Goal: Information Seeking & Learning: Learn about a topic

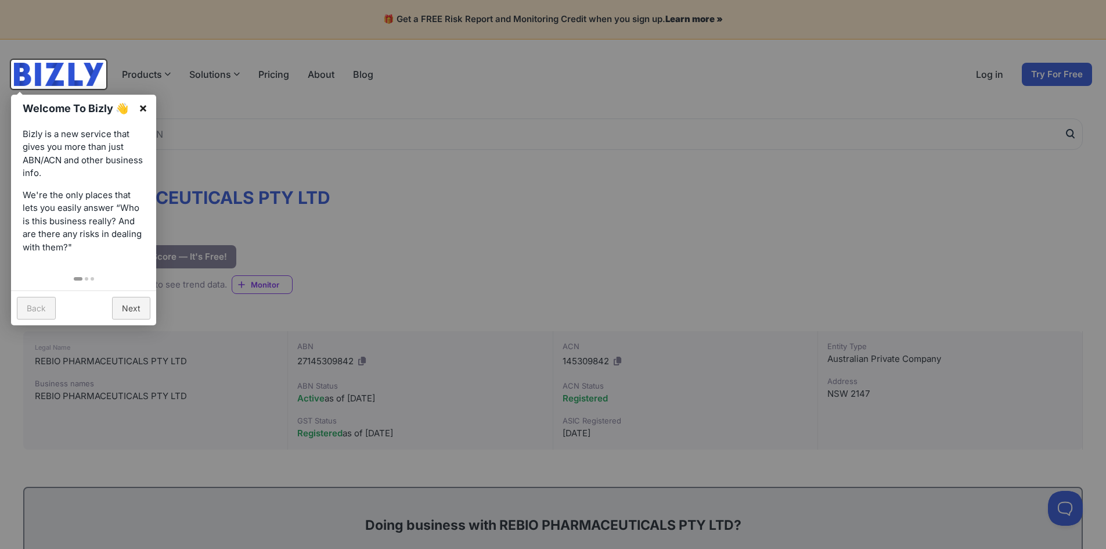
click at [143, 106] on link "×" at bounding box center [143, 108] width 26 height 26
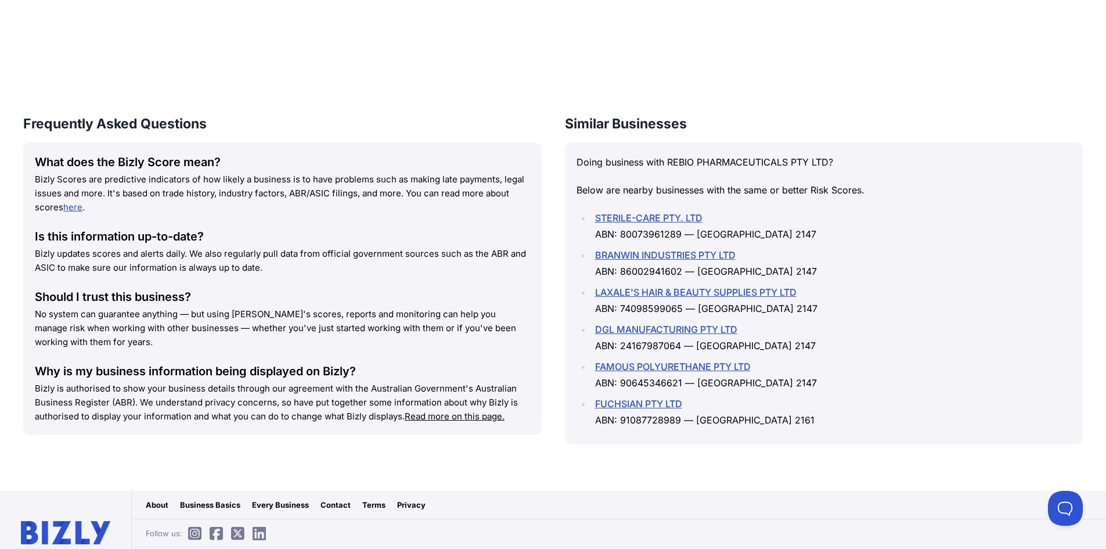
scroll to position [1510, 0]
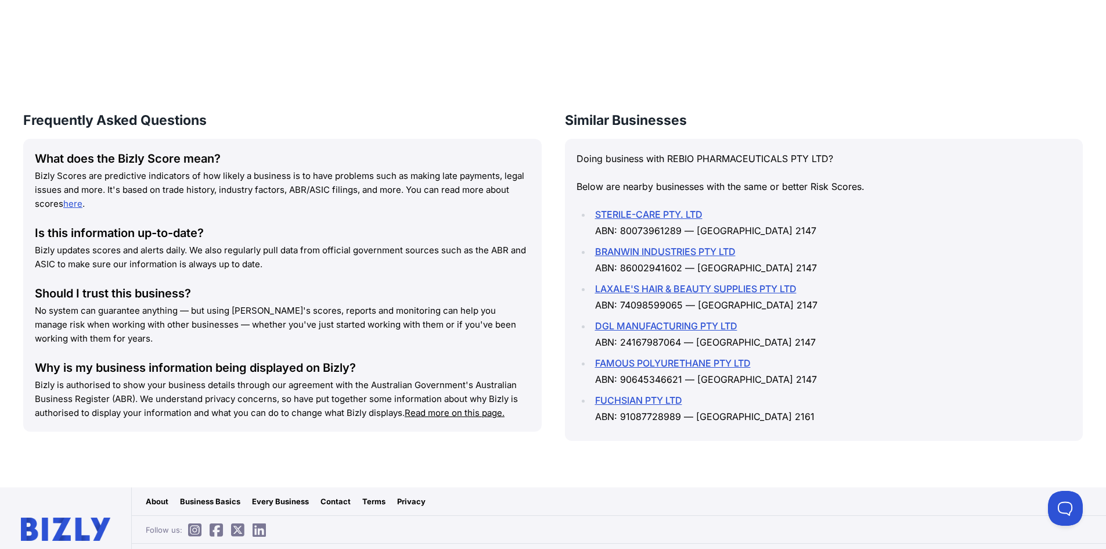
click at [631, 212] on link "STERILE-CARE PTY. LTD" at bounding box center [648, 214] width 107 height 12
click at [705, 361] on link "FAMOUS POLYURETHANE PTY LTD" at bounding box center [673, 363] width 156 height 12
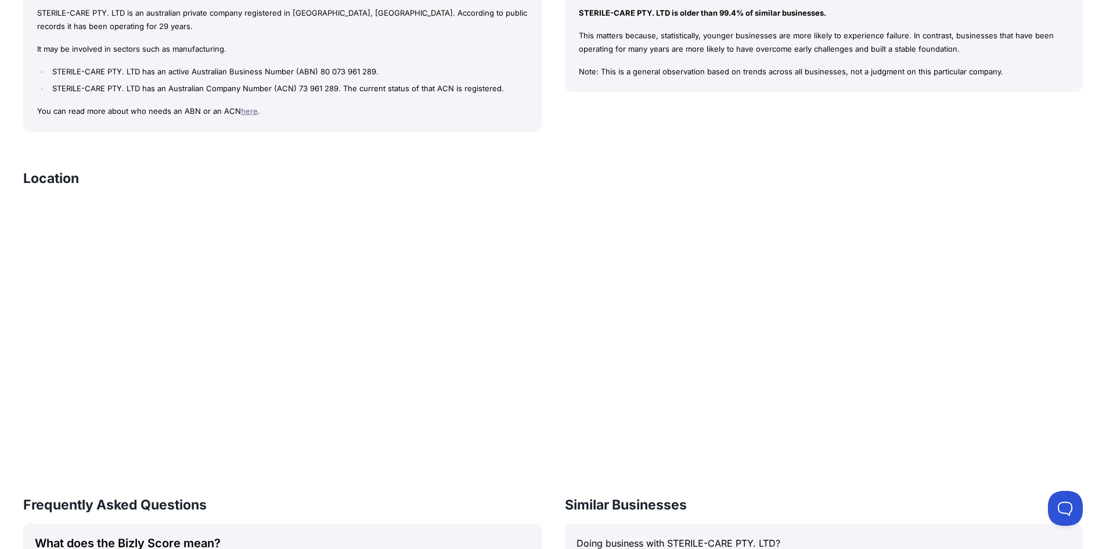
scroll to position [764, 0]
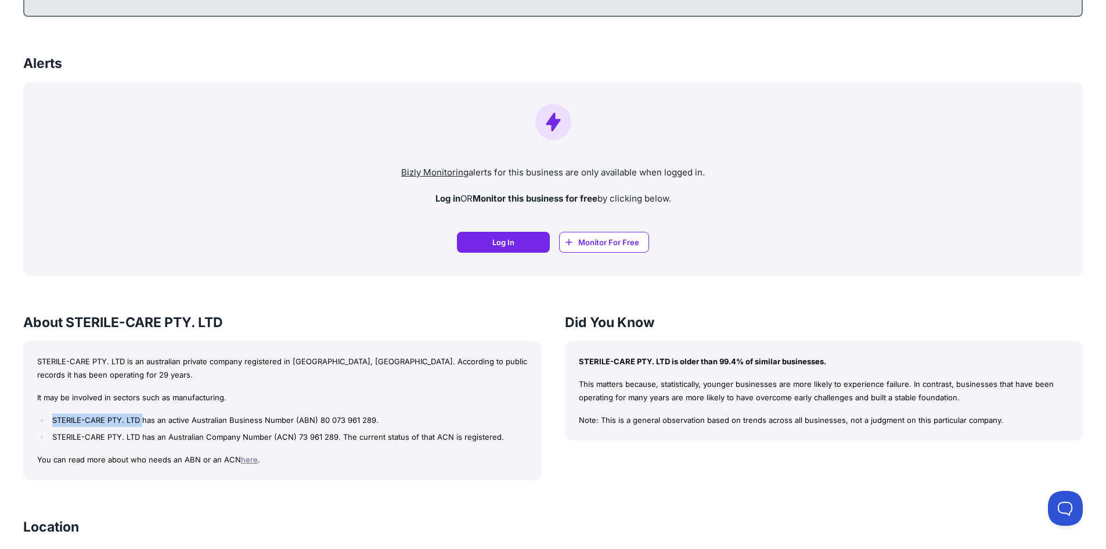
drag, startPoint x: 53, startPoint y: 420, endPoint x: 143, endPoint y: 419, distance: 90.6
click at [143, 419] on li "STERILE-CARE PTY. LTD has an active Australian Business Number (ABN) 80 073 961…" at bounding box center [288, 419] width 478 height 13
copy li "STERILE-CARE PTY. LTD"
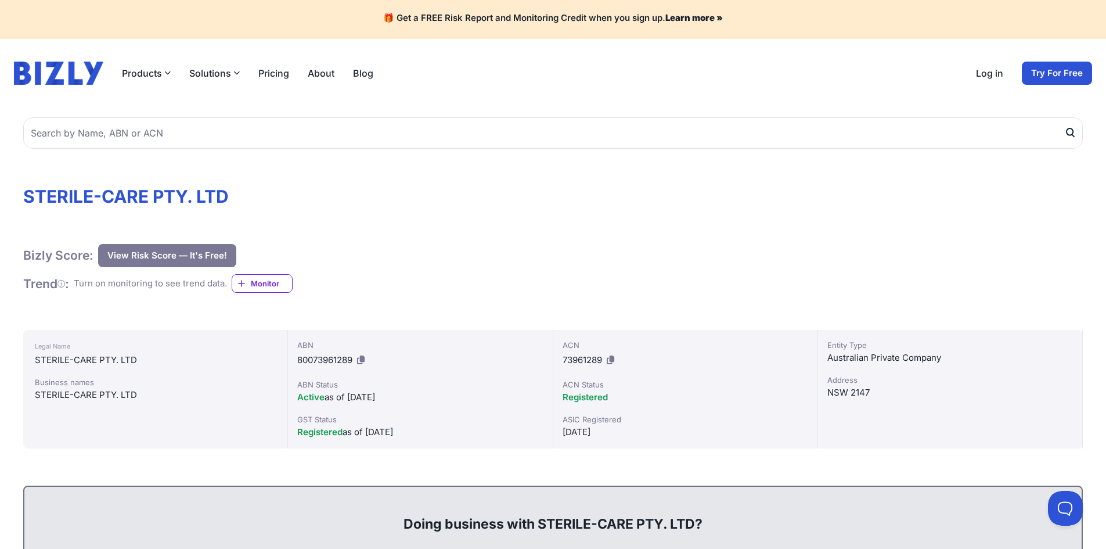
scroll to position [0, 0]
